Goal: Task Accomplishment & Management: Manage account settings

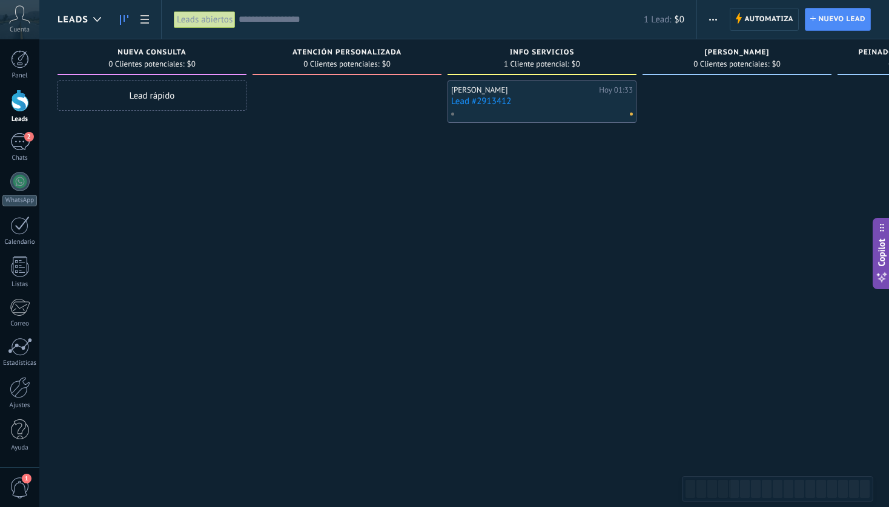
click at [613, 97] on link "Lead #2913412" at bounding box center [542, 101] width 182 height 10
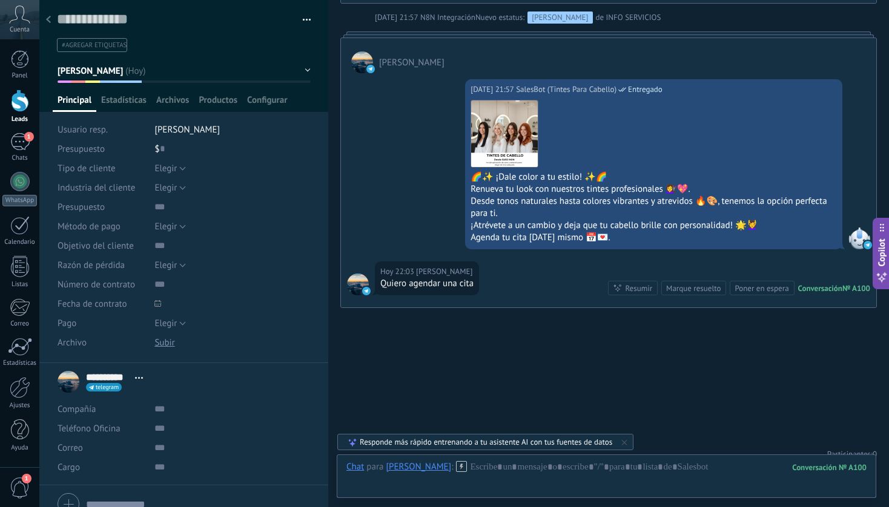
scroll to position [1393, 0]
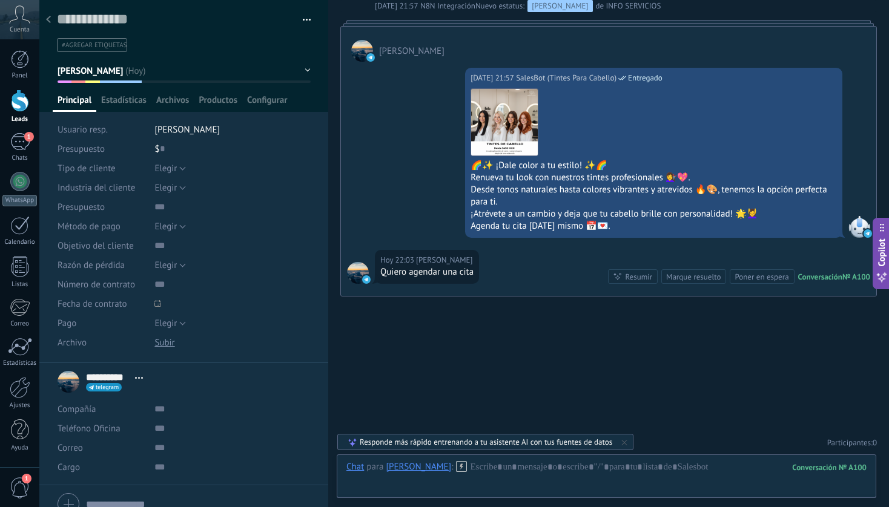
click at [303, 22] on span "button" at bounding box center [307, 22] width 8 height 2
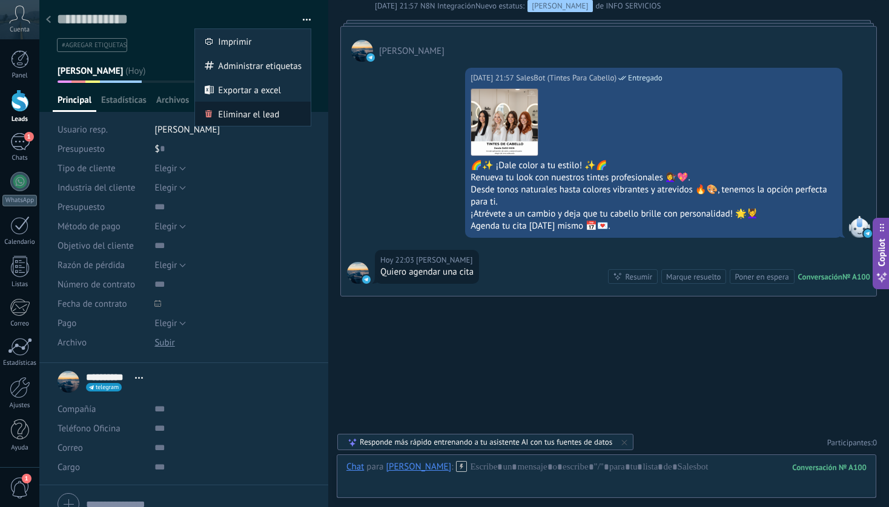
click at [263, 113] on span "Eliminar el lead" at bounding box center [248, 114] width 61 height 24
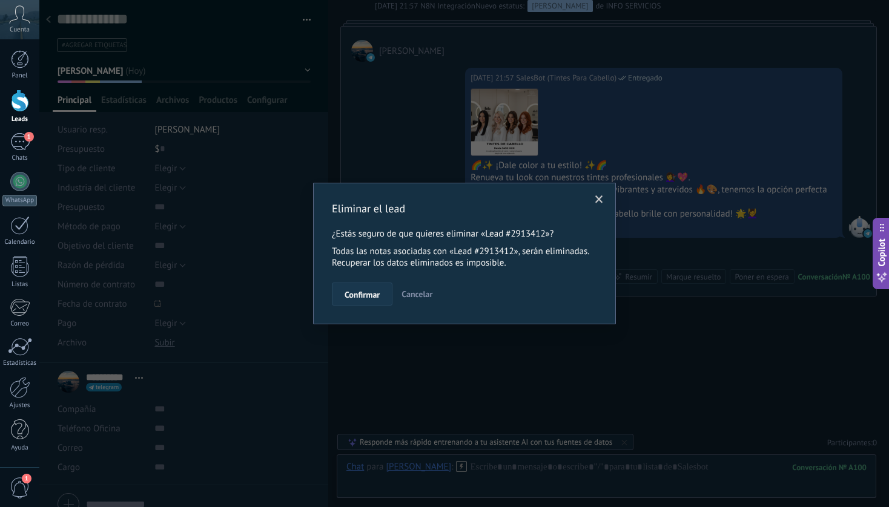
click at [368, 296] on span "Confirmar" at bounding box center [361, 295] width 35 height 8
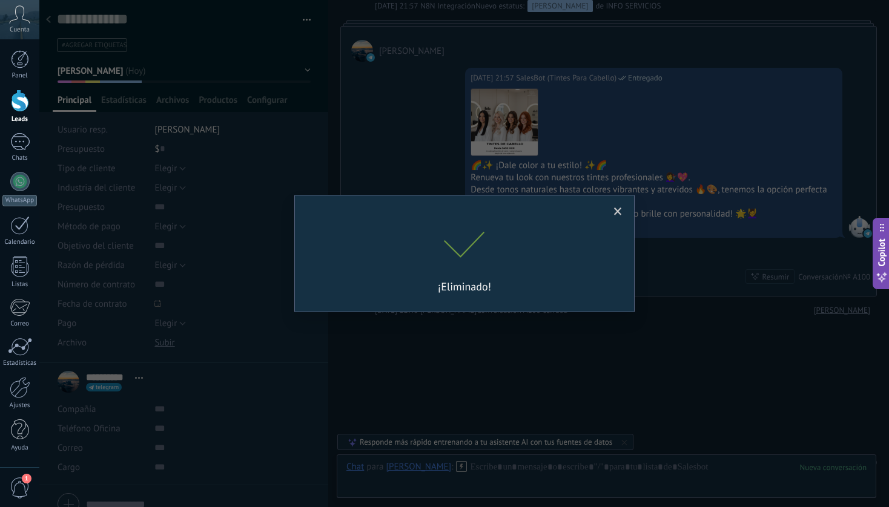
scroll to position [1413, 0]
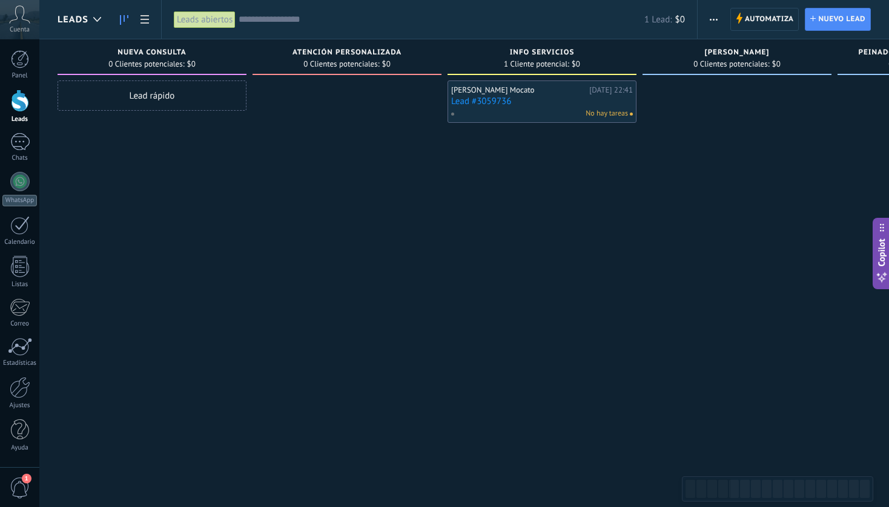
click at [551, 100] on link "Lead #3059736" at bounding box center [542, 101] width 182 height 10
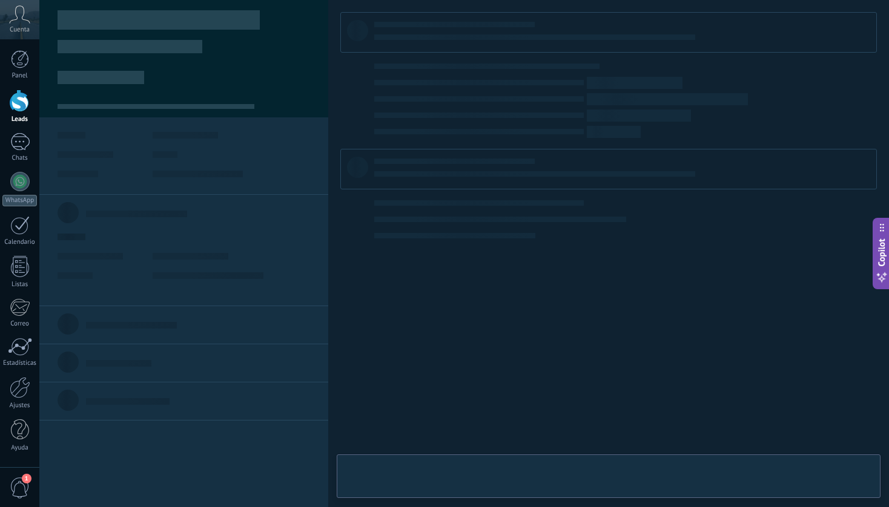
click at [551, 100] on body ".abccls-1,.abccls-2{fill-rule:evenodd}.abccls-2{fill:#fff} .abfcls-1{fill:none}…" at bounding box center [444, 253] width 889 height 507
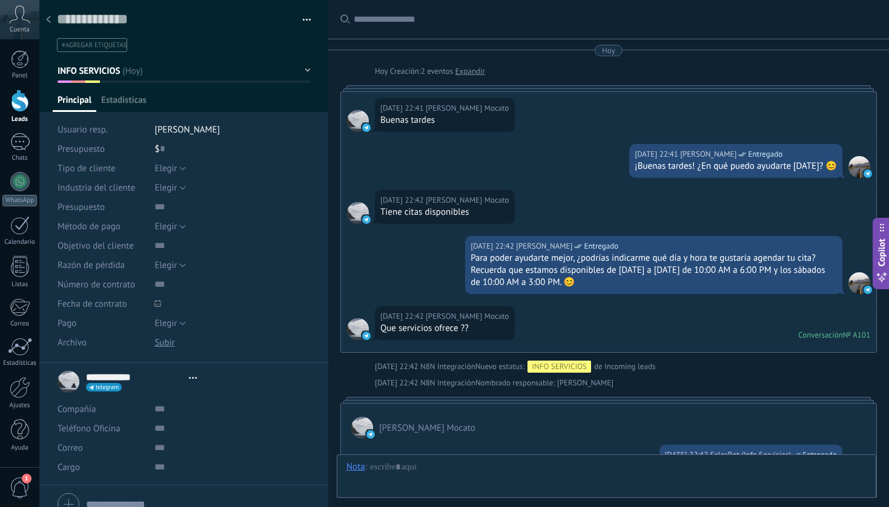
type textarea "**********"
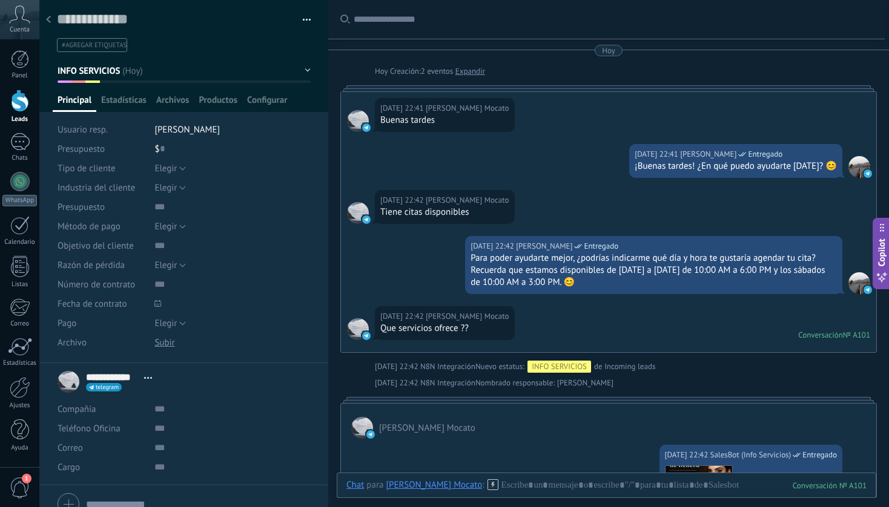
click at [475, 73] on link "Expandir" at bounding box center [470, 71] width 30 height 12
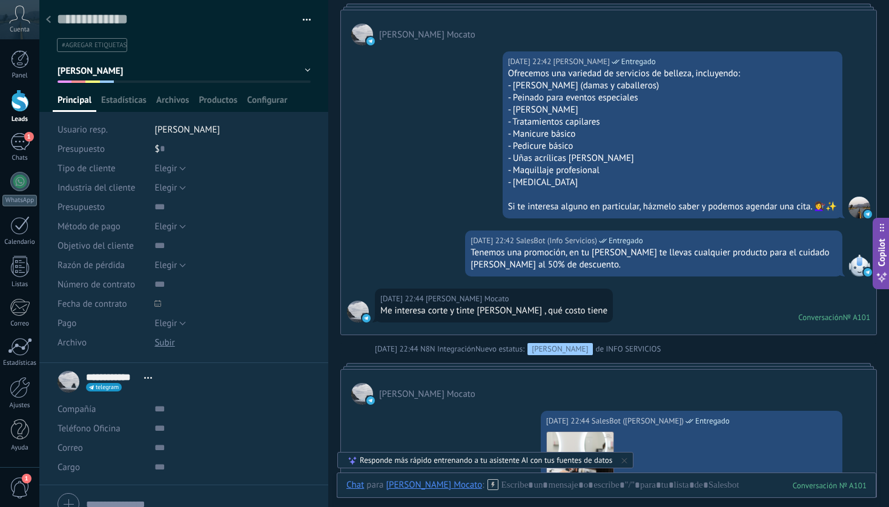
scroll to position [914, 0]
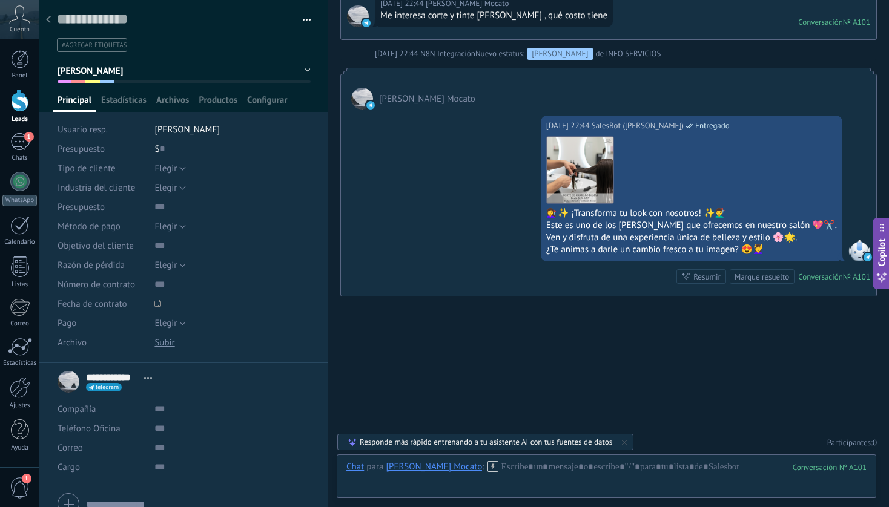
click at [51, 21] on div at bounding box center [48, 20] width 17 height 24
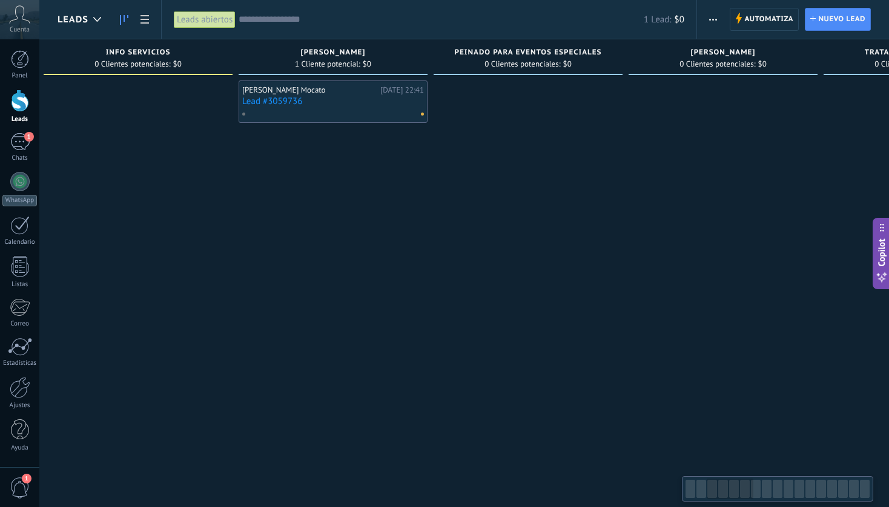
scroll to position [0, 406]
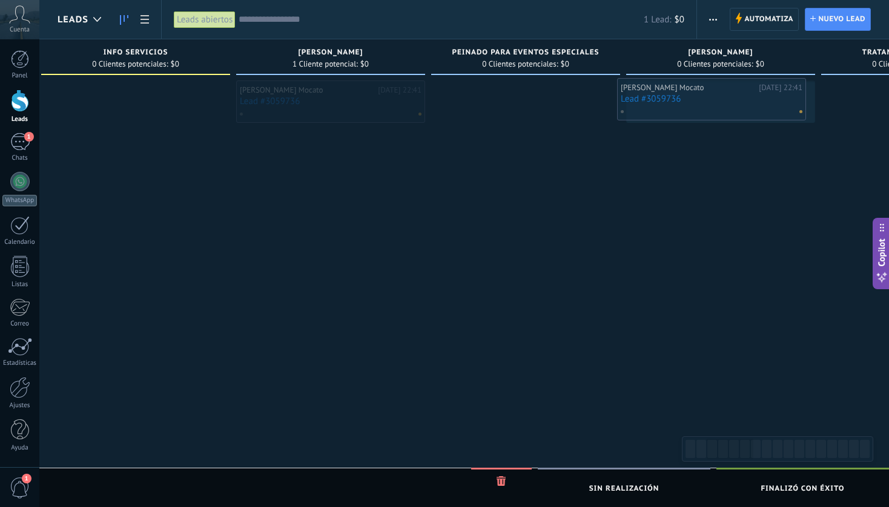
drag, startPoint x: 367, startPoint y: 107, endPoint x: 747, endPoint y: 104, distance: 379.6
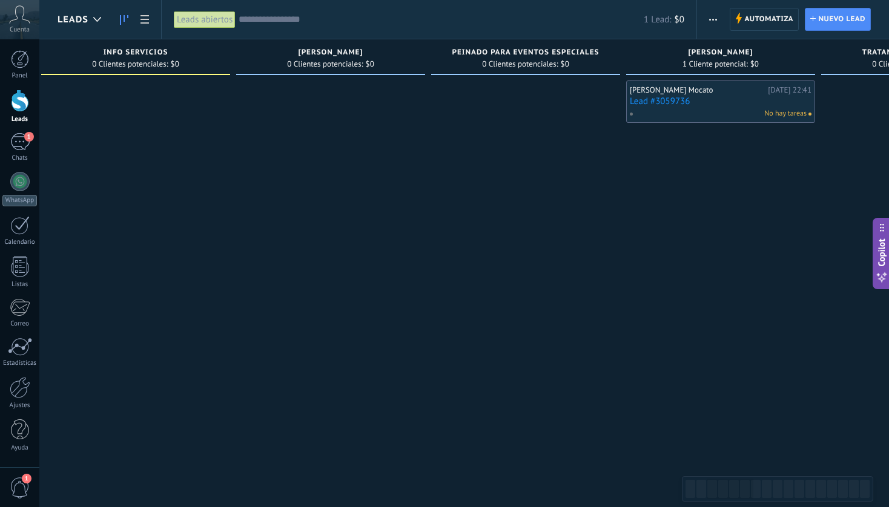
click at [727, 108] on div "No hay tareas" at bounding box center [717, 113] width 177 height 11
click at [707, 103] on link "Lead #3059736" at bounding box center [721, 101] width 182 height 10
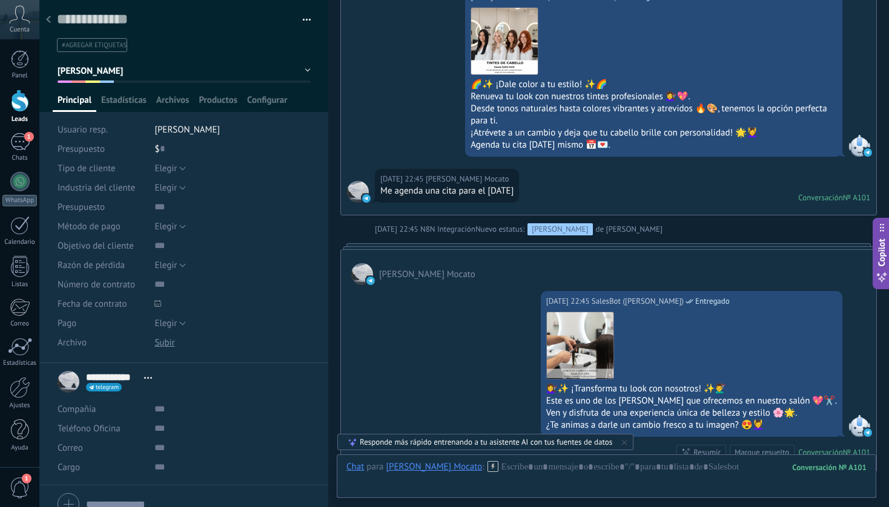
scroll to position [1459, 0]
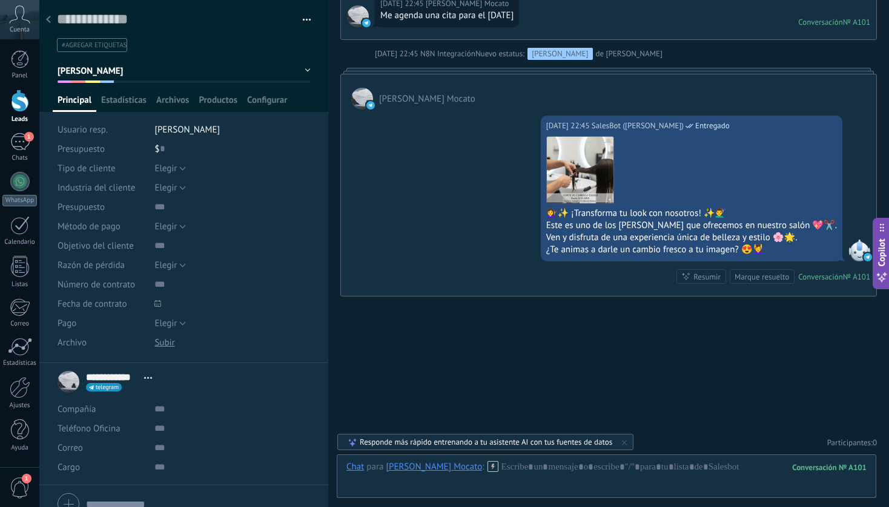
click at [52, 21] on div at bounding box center [48, 20] width 17 height 24
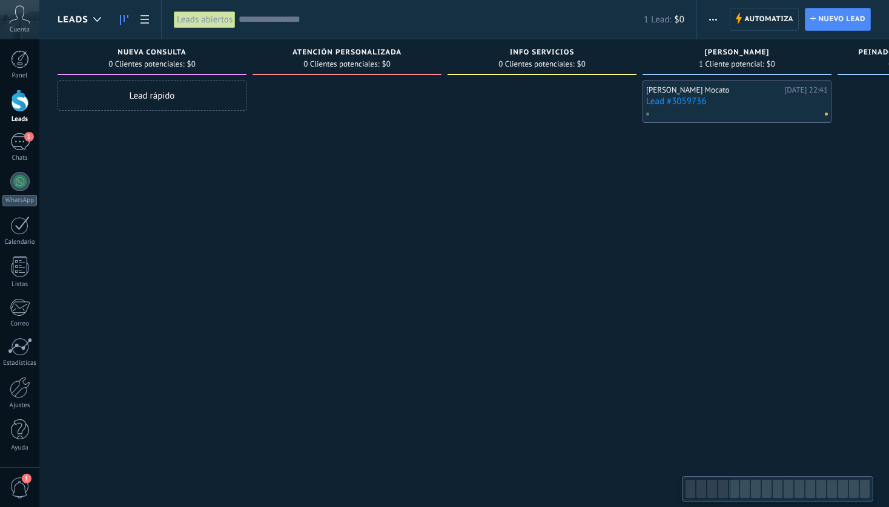
click at [717, 103] on link "Lead #3059736" at bounding box center [737, 101] width 182 height 10
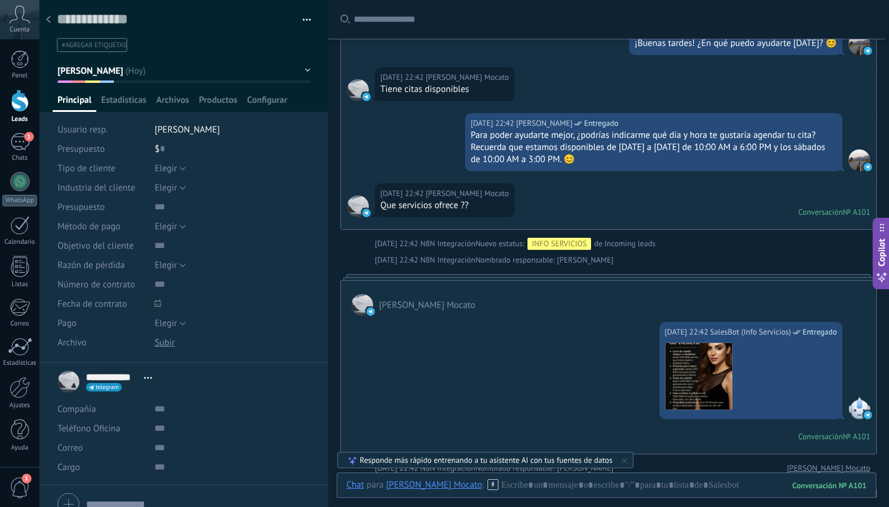
scroll to position [115, 0]
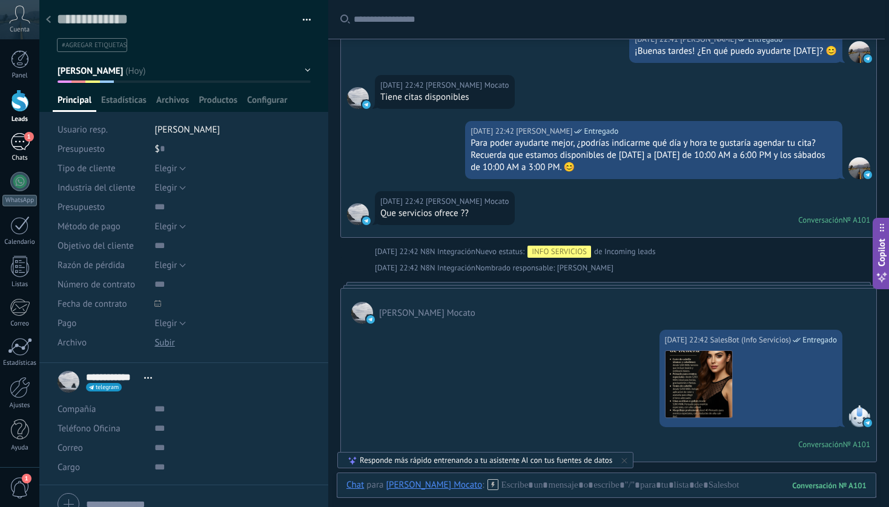
click at [19, 138] on div "1" at bounding box center [19, 142] width 19 height 18
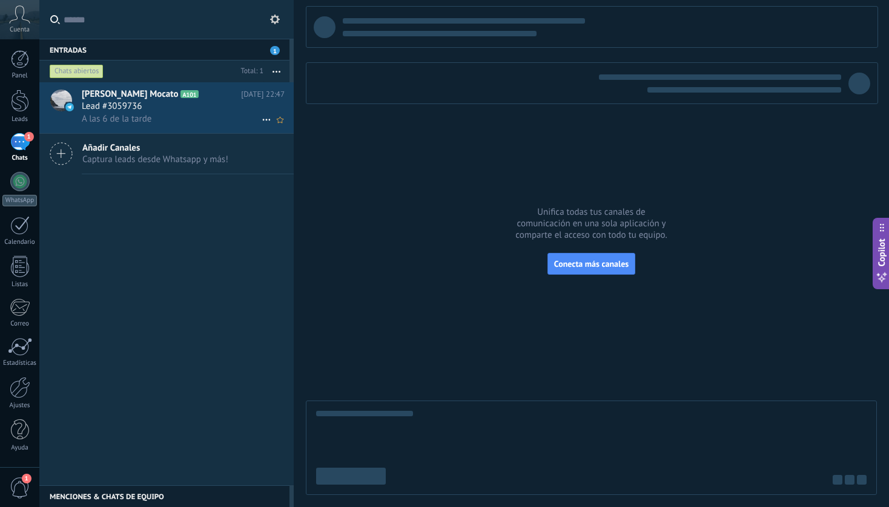
click at [155, 103] on div "Lead #3059736" at bounding box center [183, 107] width 203 height 12
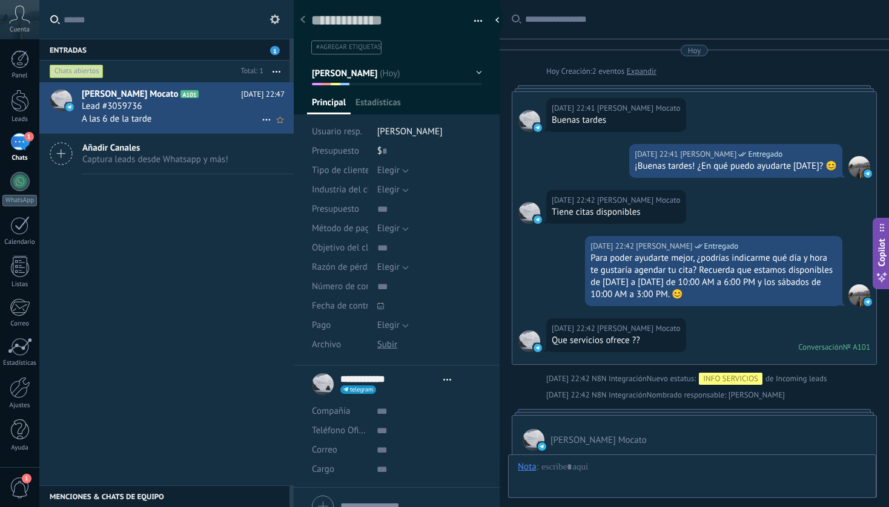
type textarea "**********"
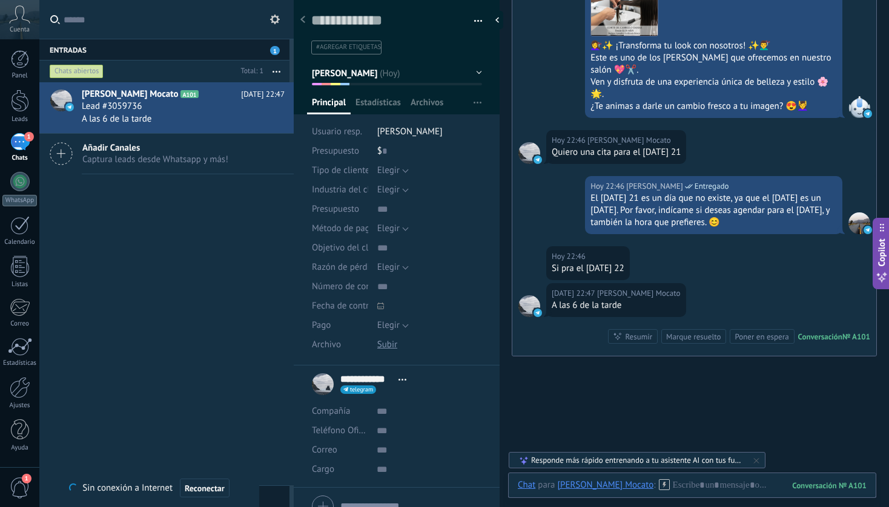
scroll to position [1771, 0]
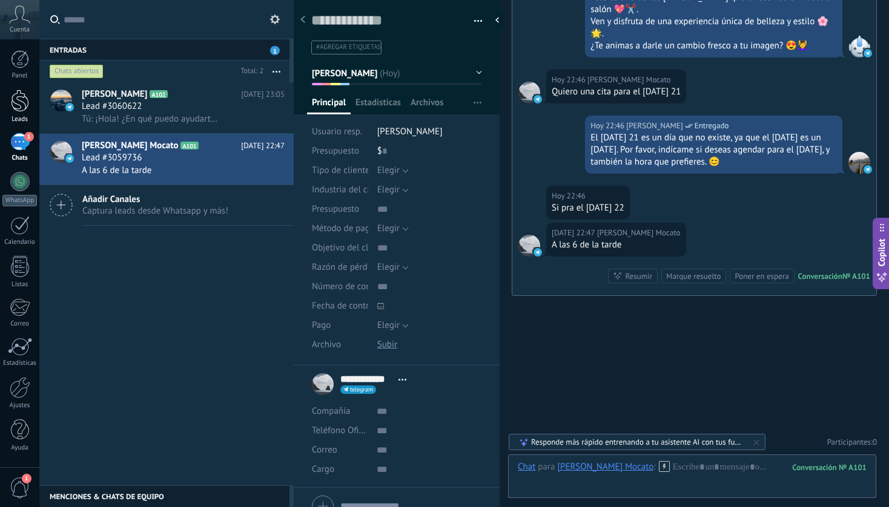
click at [19, 109] on div at bounding box center [20, 101] width 18 height 22
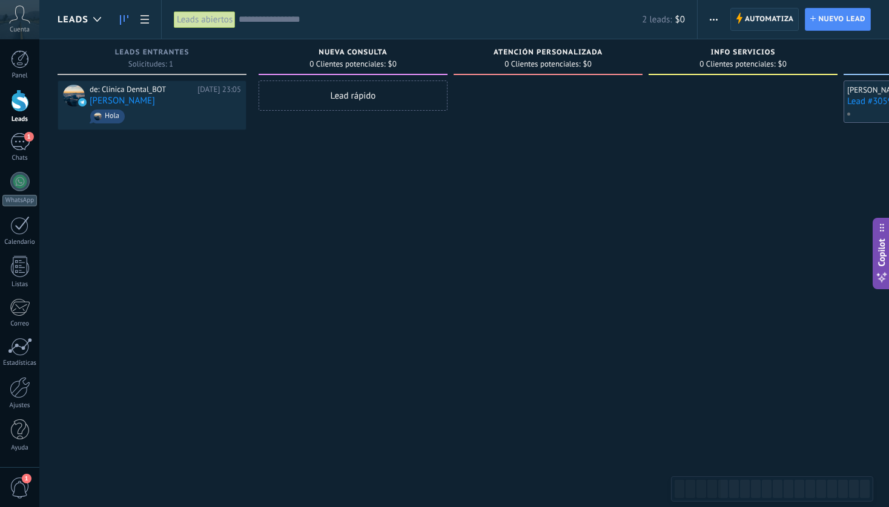
click at [764, 9] on span "Automatiza" at bounding box center [769, 19] width 49 height 22
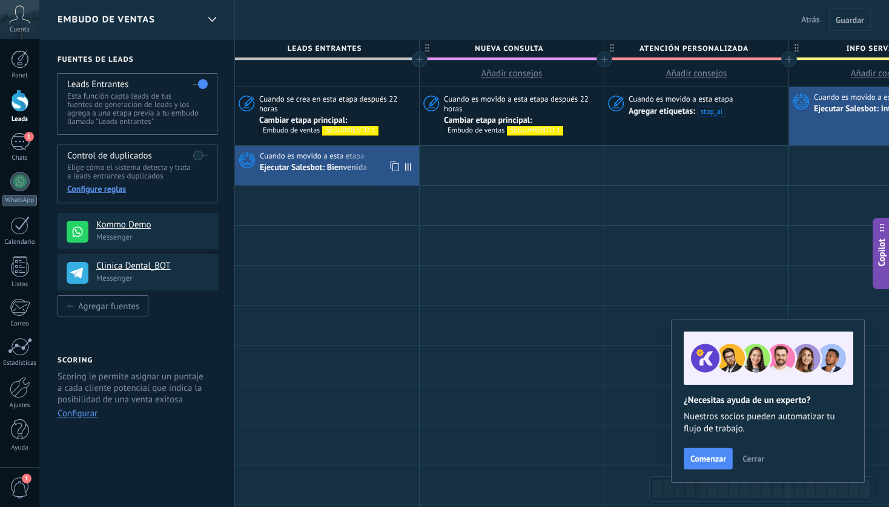
click at [344, 164] on div "Ejecutar Salesbot: Bienvenida" at bounding box center [314, 168] width 109 height 11
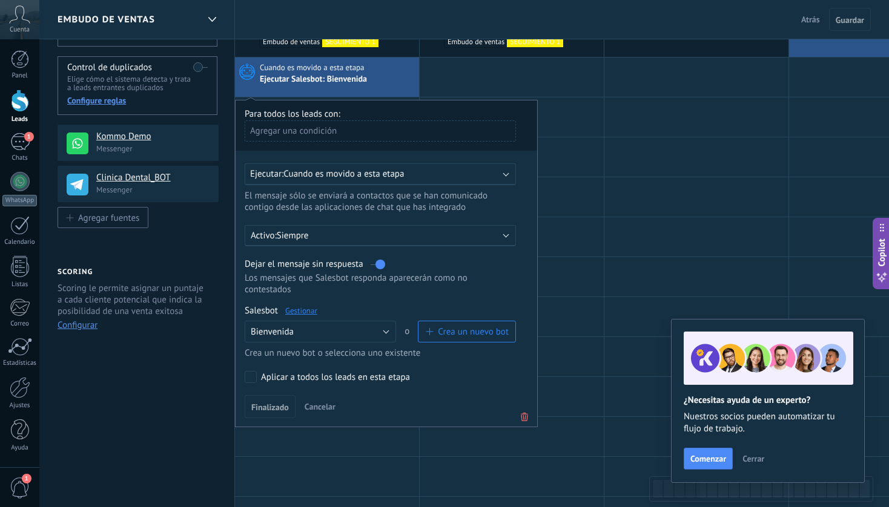
scroll to position [91, 0]
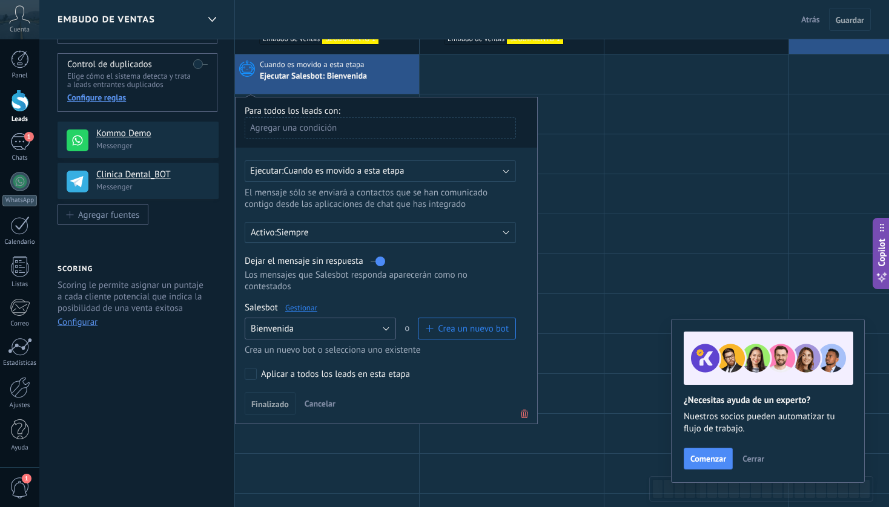
click at [378, 332] on button "Bienvenida" at bounding box center [320, 329] width 151 height 22
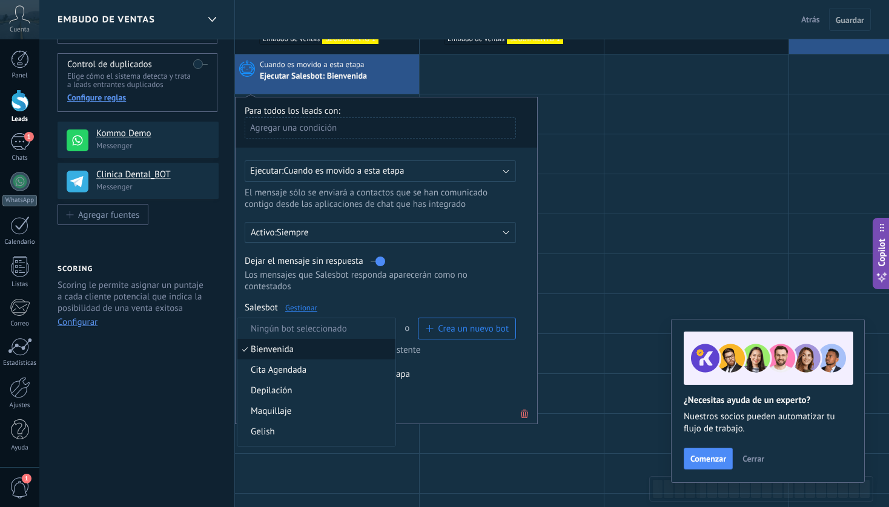
click at [335, 352] on span "Bienvenida" at bounding box center [314, 350] width 154 height 12
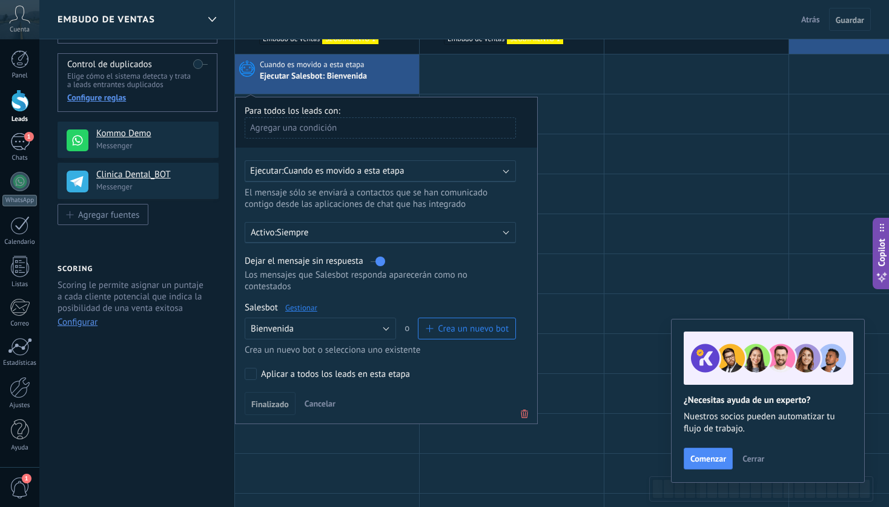
click at [308, 309] on link "Gestionar" at bounding box center [301, 308] width 32 height 10
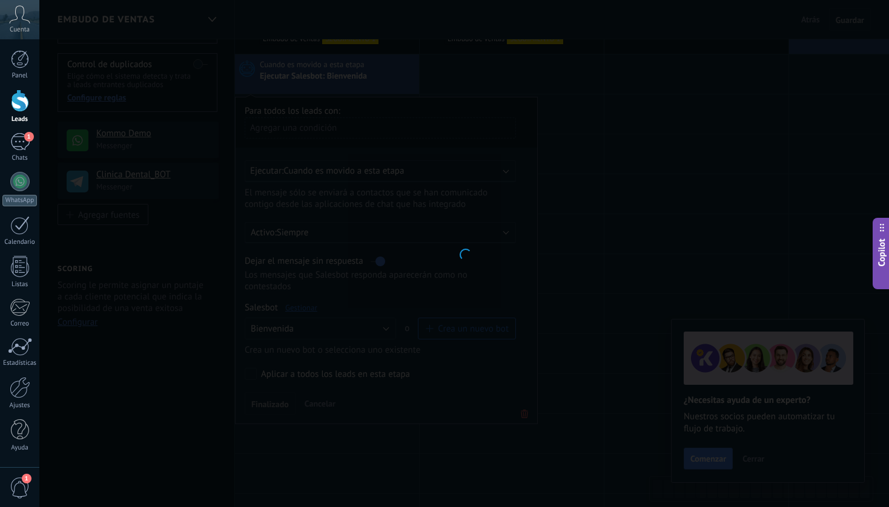
type input "**********"
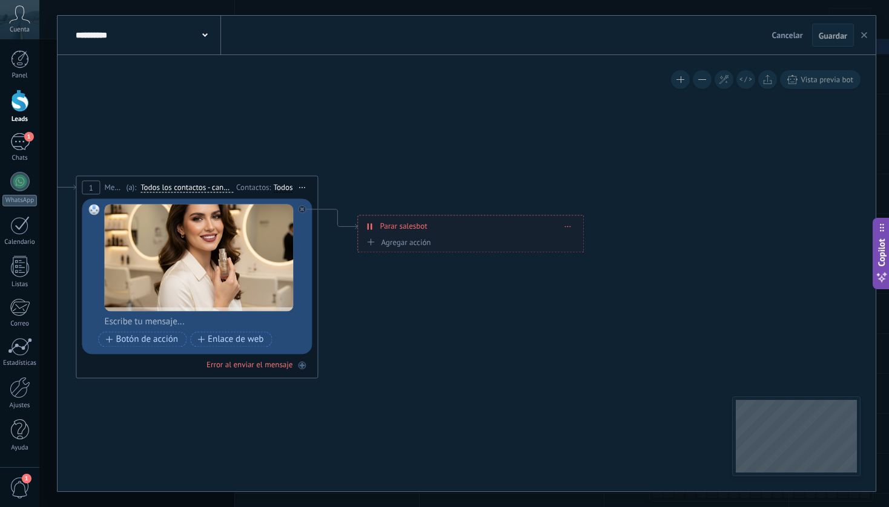
click at [868, 35] on button "button" at bounding box center [864, 35] width 18 height 23
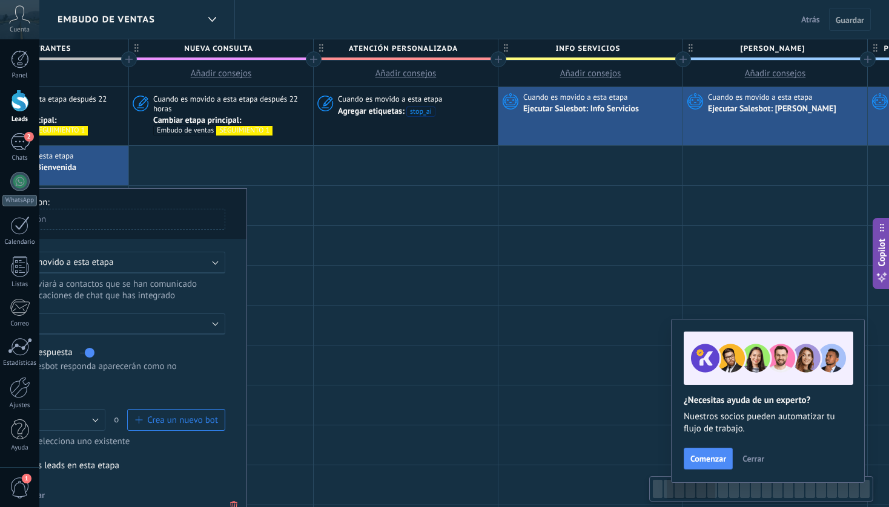
scroll to position [0, 298]
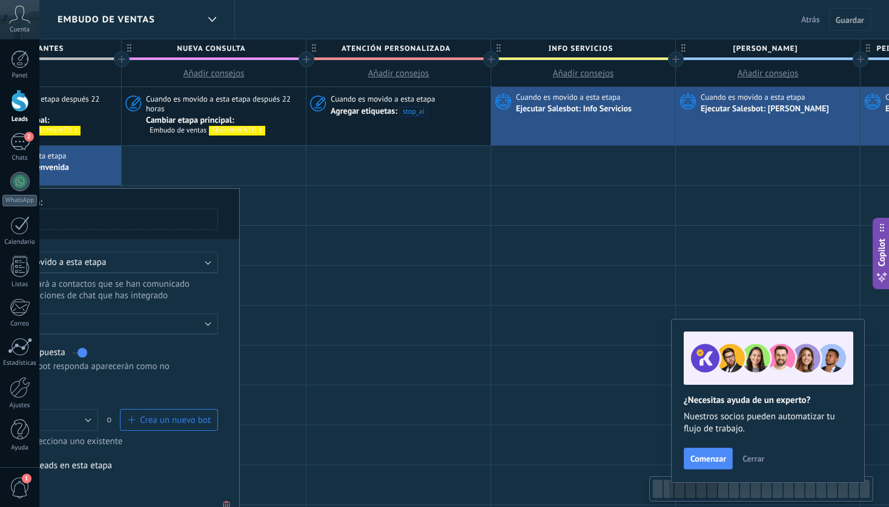
click at [595, 111] on div "Ejecutar Salesbot: Info Servicios" at bounding box center [574, 109] width 117 height 11
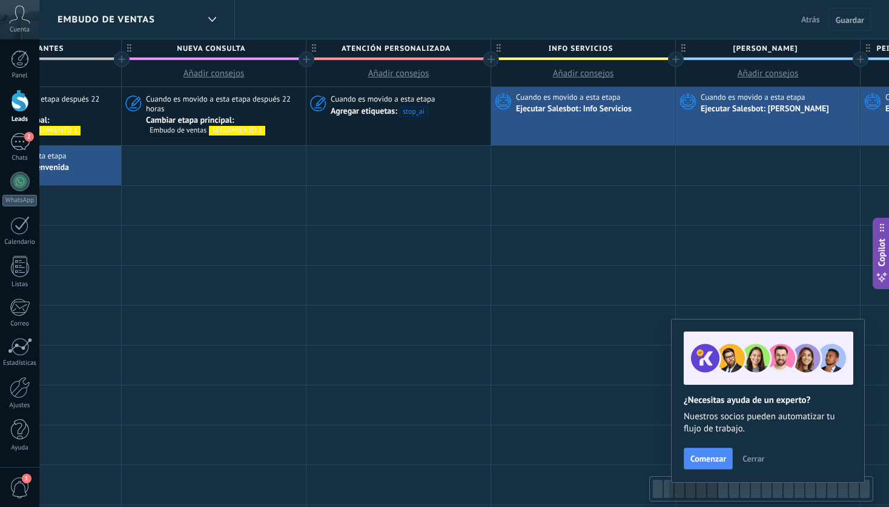
click at [594, 117] on div "Cuando es movido a esta etapa Ejecutar Salesbot: Info Servicios" at bounding box center [583, 116] width 184 height 58
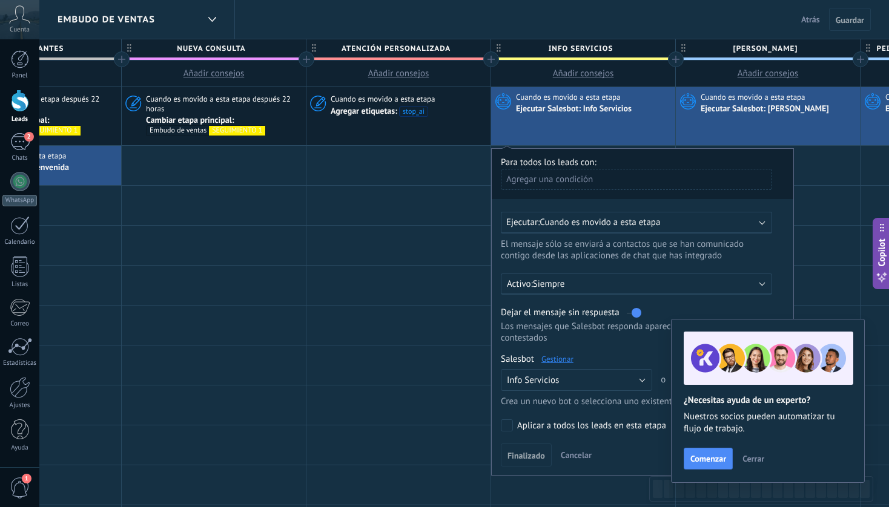
click at [561, 356] on div "Salesbot Gestionar" at bounding box center [636, 360] width 271 height 12
click at [559, 364] on link "Gestionar" at bounding box center [557, 359] width 32 height 10
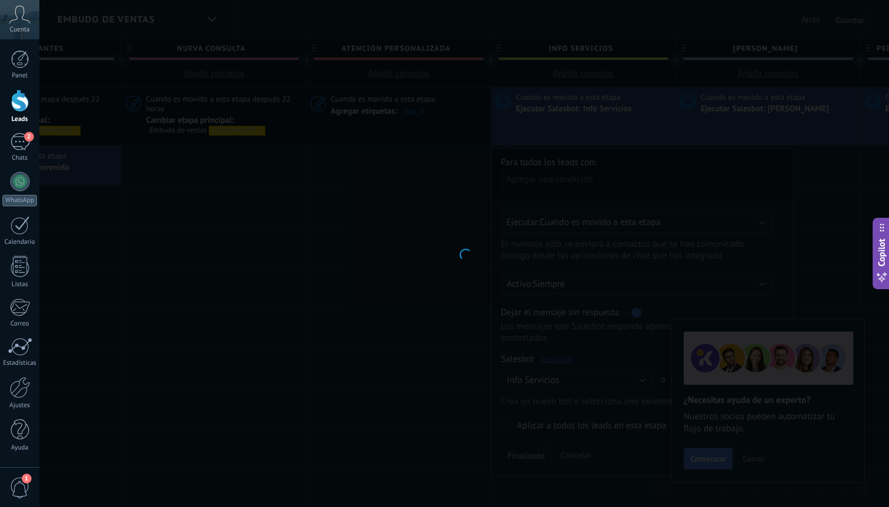
type input "**********"
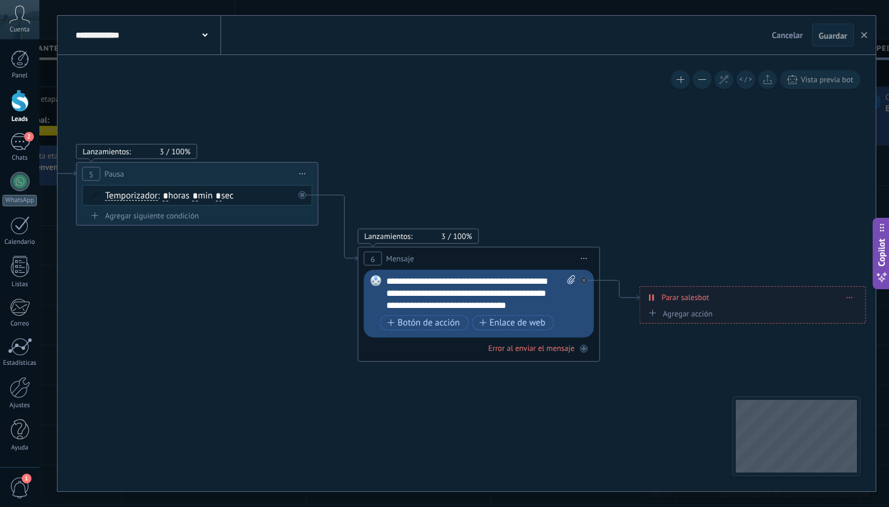
click at [584, 255] on span "Iniciar vista previa aquí Cambiar nombre Duplicar Borrar" at bounding box center [584, 259] width 19 height 18
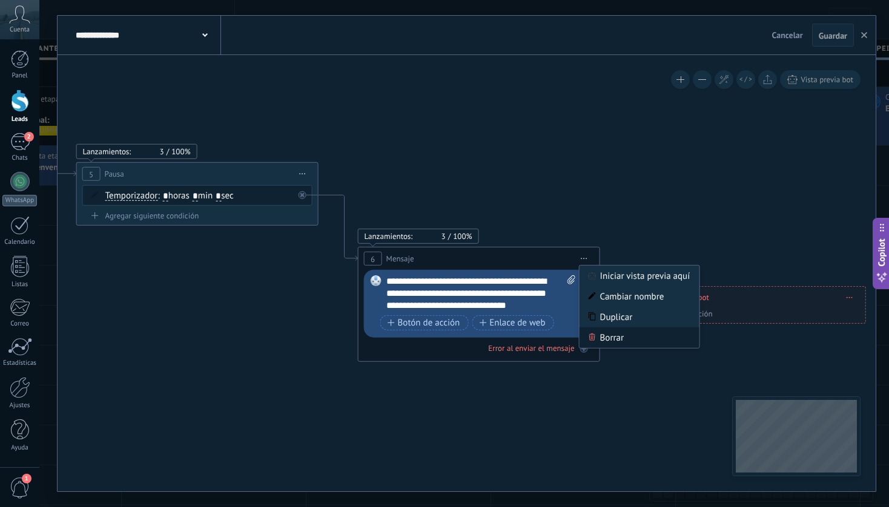
click at [611, 339] on div "Borrar" at bounding box center [639, 338] width 120 height 21
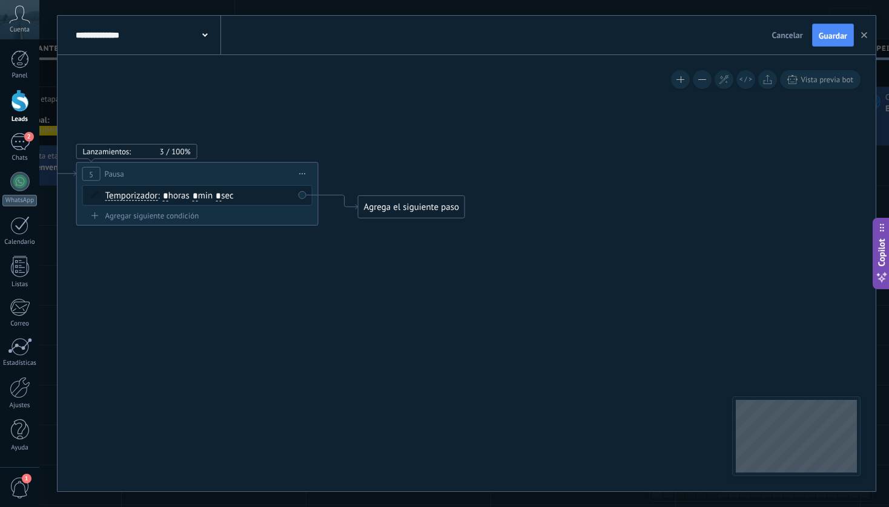
click at [424, 204] on div "Agrega el siguiente paso" at bounding box center [411, 207] width 106 height 20
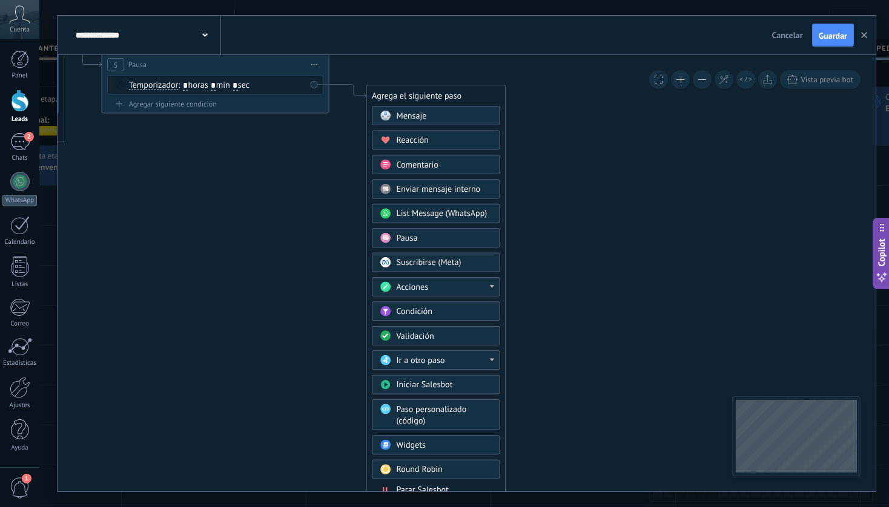
click at [435, 489] on span "Parar Salesbot" at bounding box center [422, 490] width 52 height 11
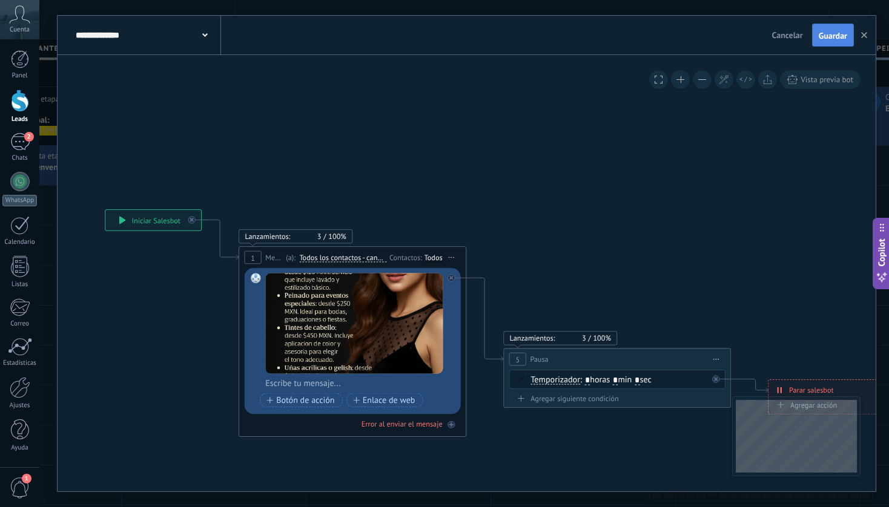
click at [836, 38] on span "Guardar" at bounding box center [833, 35] width 28 height 8
click at [866, 36] on icon "button" at bounding box center [864, 35] width 6 height 6
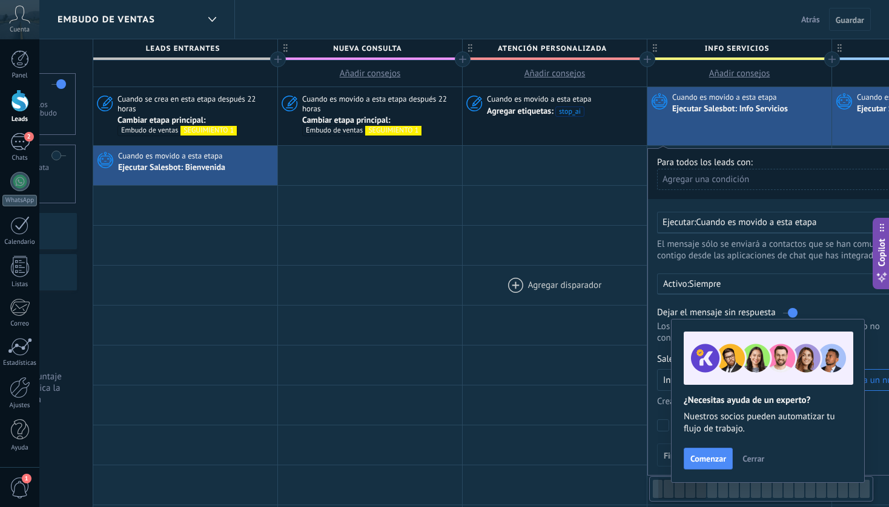
scroll to position [0, 81]
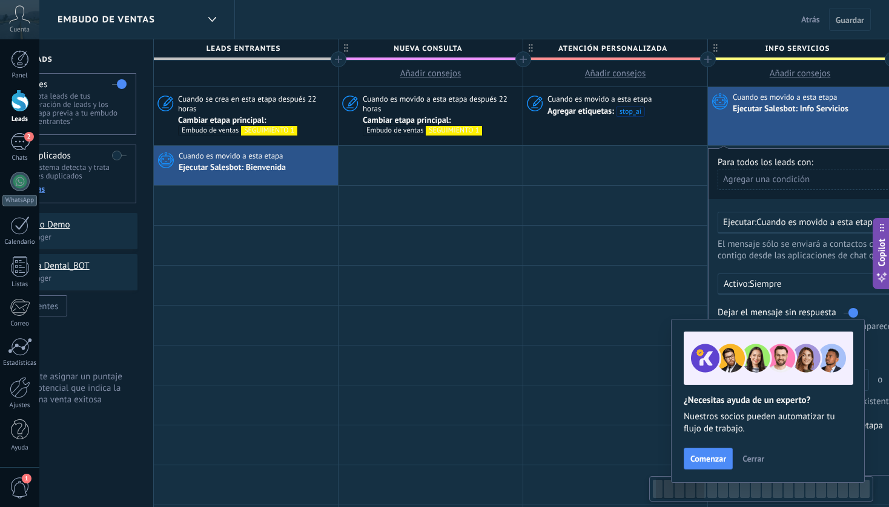
click at [256, 165] on div "Ejecutar Salesbot: Bienvenida" at bounding box center [233, 168] width 109 height 11
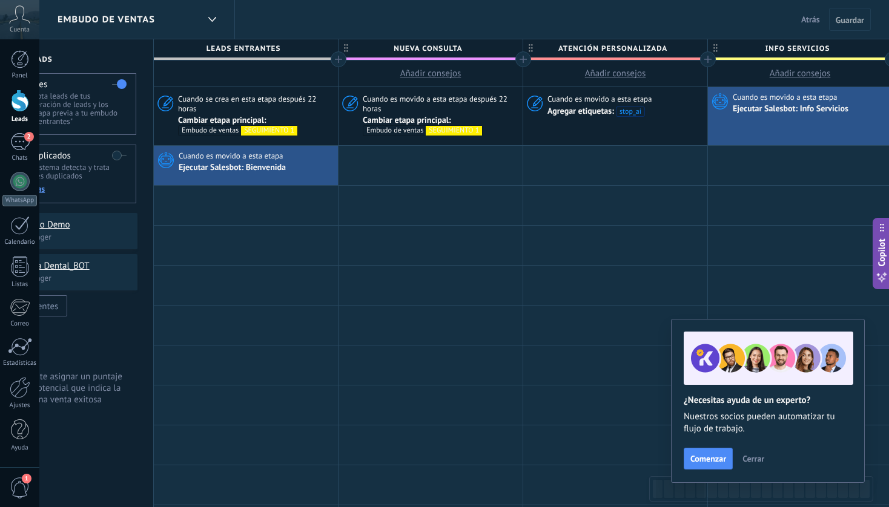
click at [256, 165] on div "Ejecutar Salesbot: Bienvenida" at bounding box center [233, 168] width 109 height 11
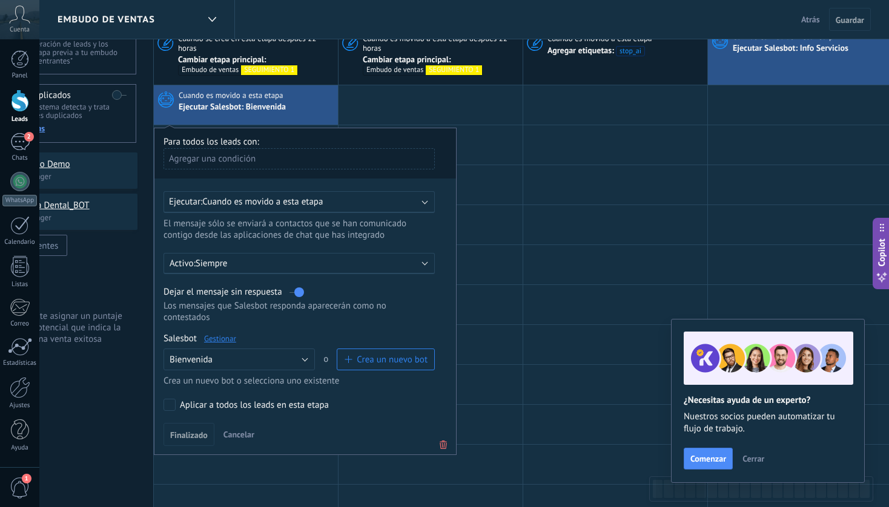
scroll to position [62, 0]
click at [361, 200] on div "Ejecutar: Cuando es movido a esta etapa" at bounding box center [294, 201] width 251 height 12
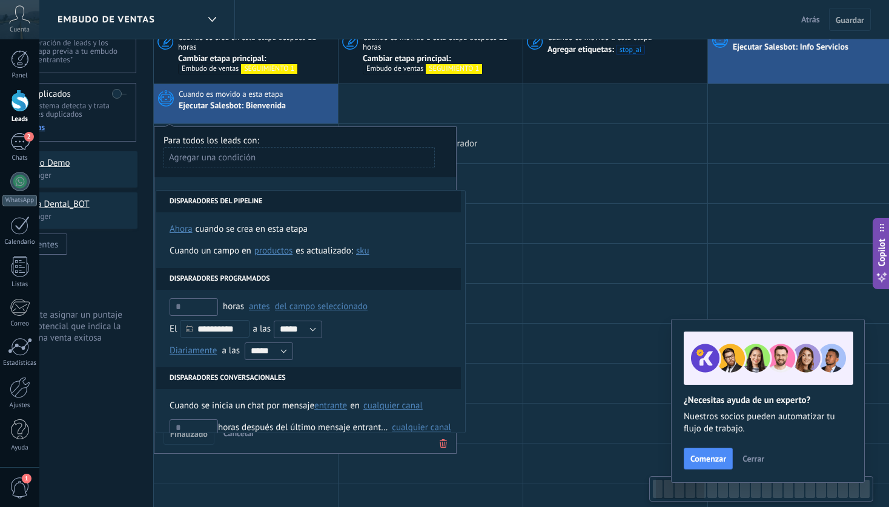
click at [501, 150] on div at bounding box center [430, 143] width 184 height 39
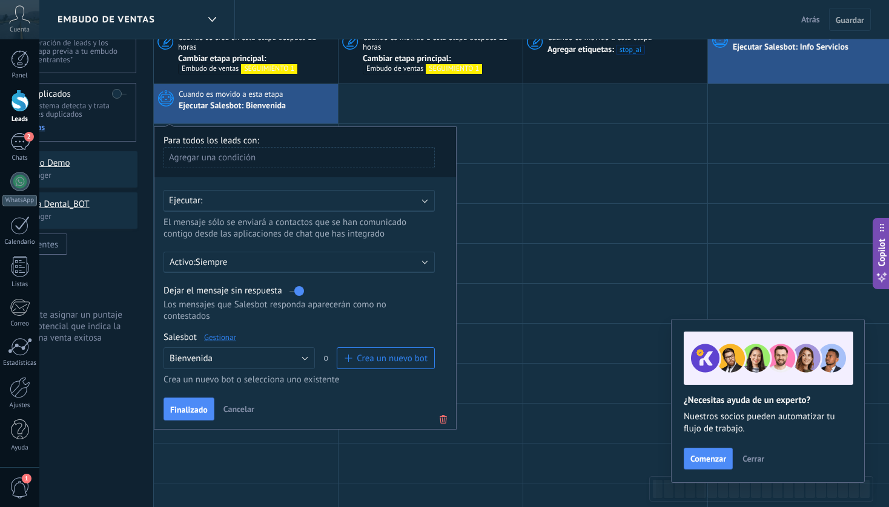
click at [420, 206] on div "Ejecutar:" at bounding box center [298, 201] width 271 height 22
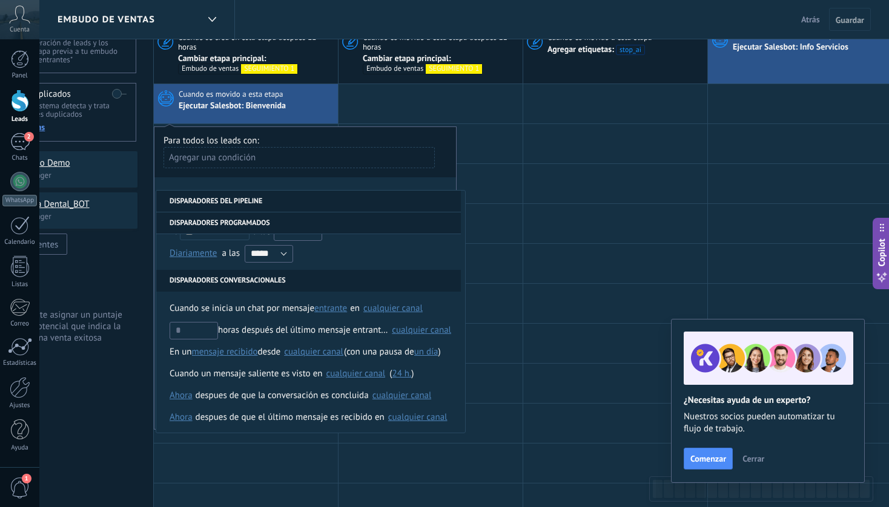
scroll to position [99, 0]
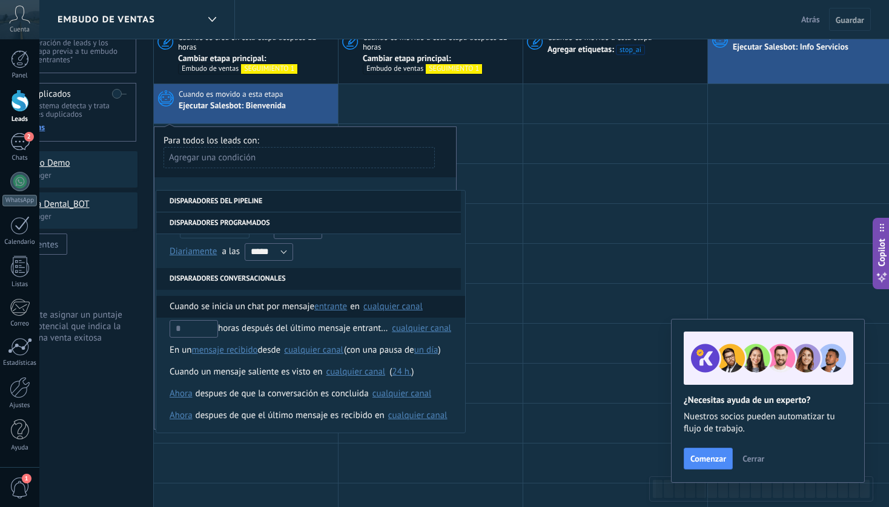
click at [265, 304] on span "Cuando se inicia un chat por mensaje" at bounding box center [242, 307] width 145 height 22
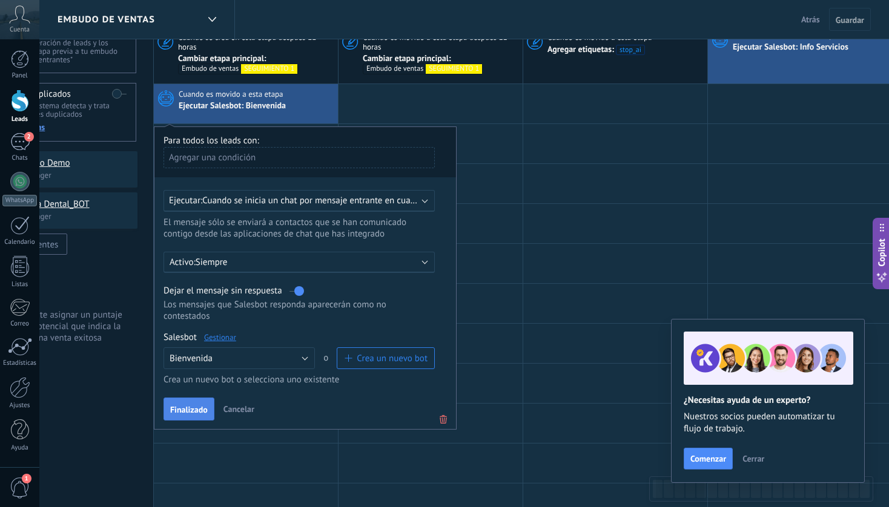
click at [191, 414] on span "Finalizado" at bounding box center [189, 410] width 38 height 8
click at [854, 21] on span "Guardar" at bounding box center [850, 20] width 28 height 8
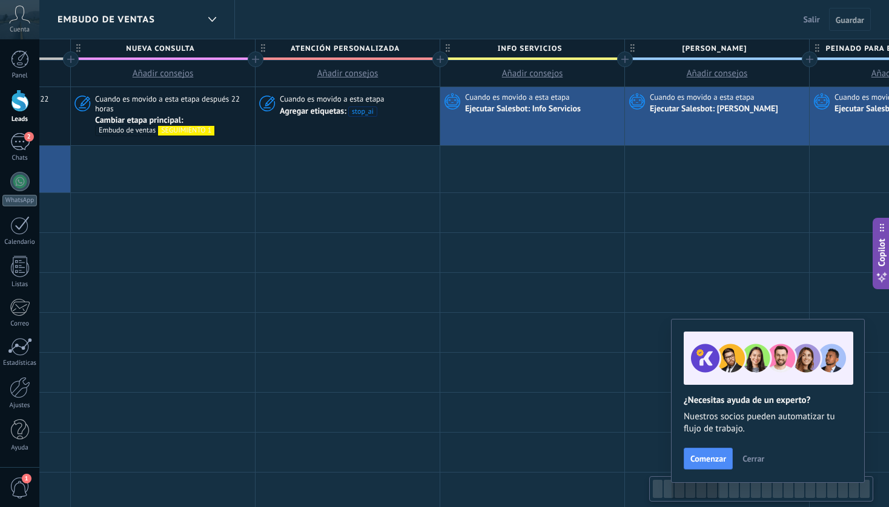
scroll to position [0, 361]
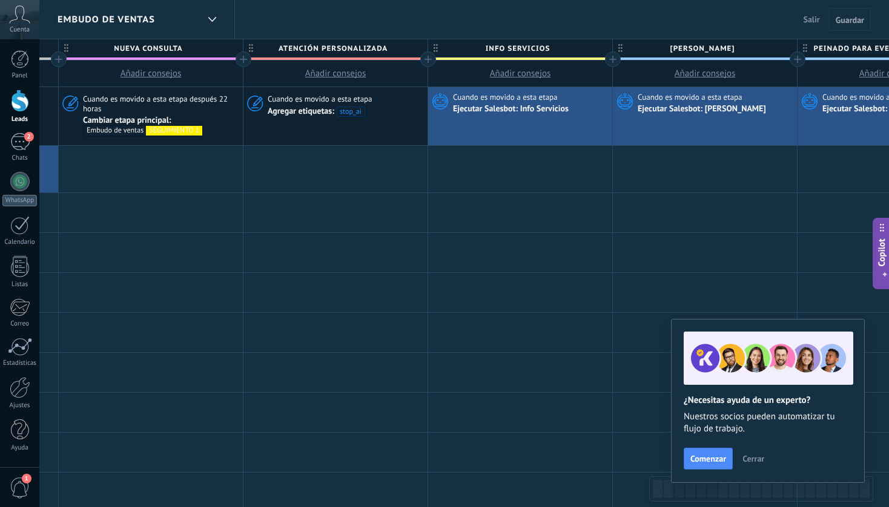
click at [812, 14] on span "Salir" at bounding box center [811, 19] width 16 height 11
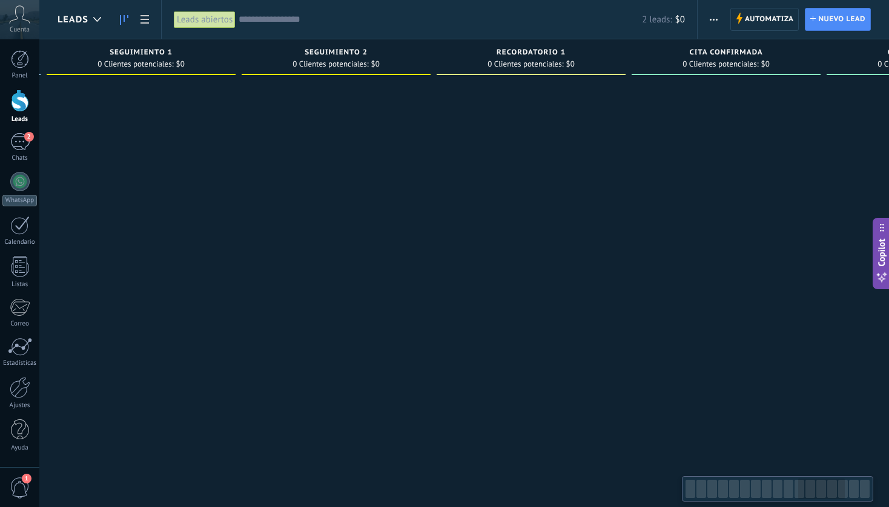
scroll to position [0, 2495]
